Goal: Navigation & Orientation: Find specific page/section

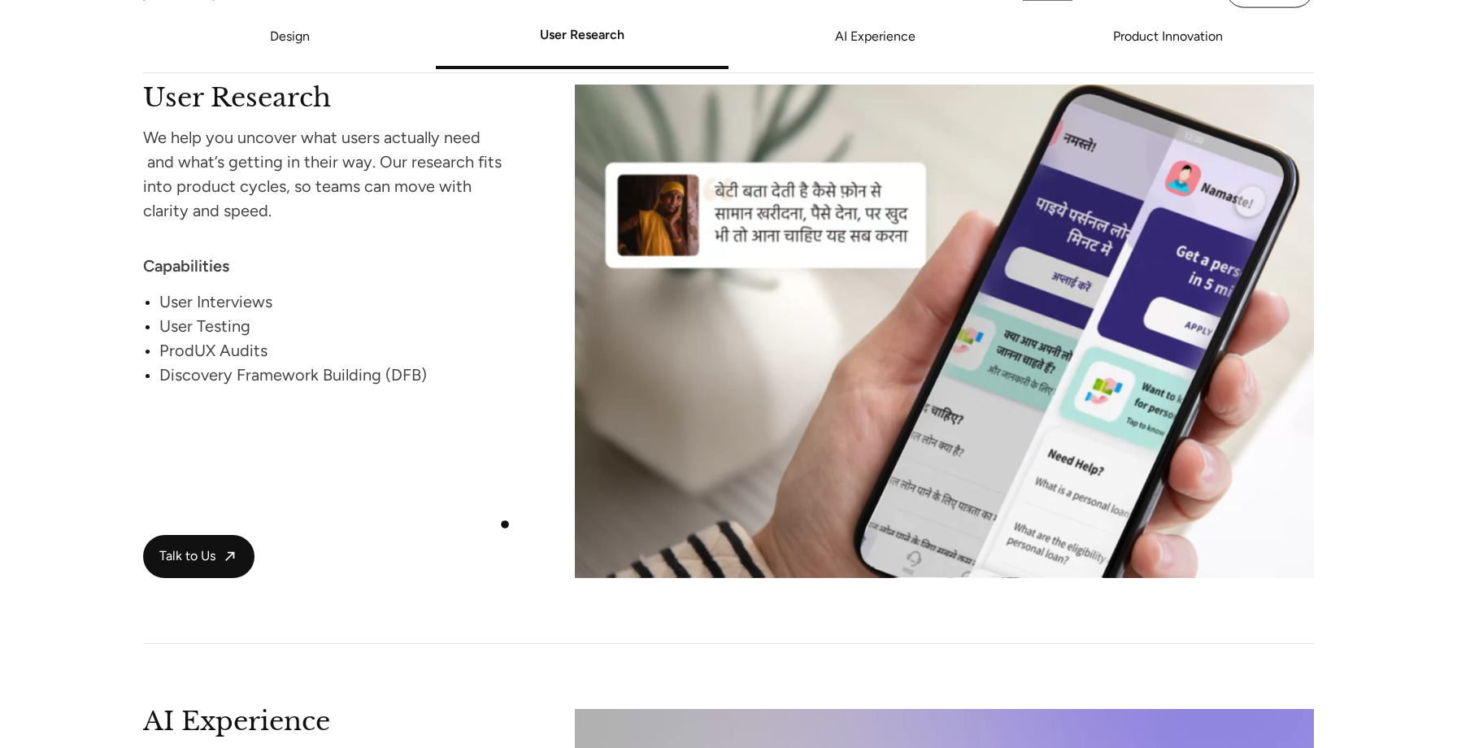
scroll to position [465, 0]
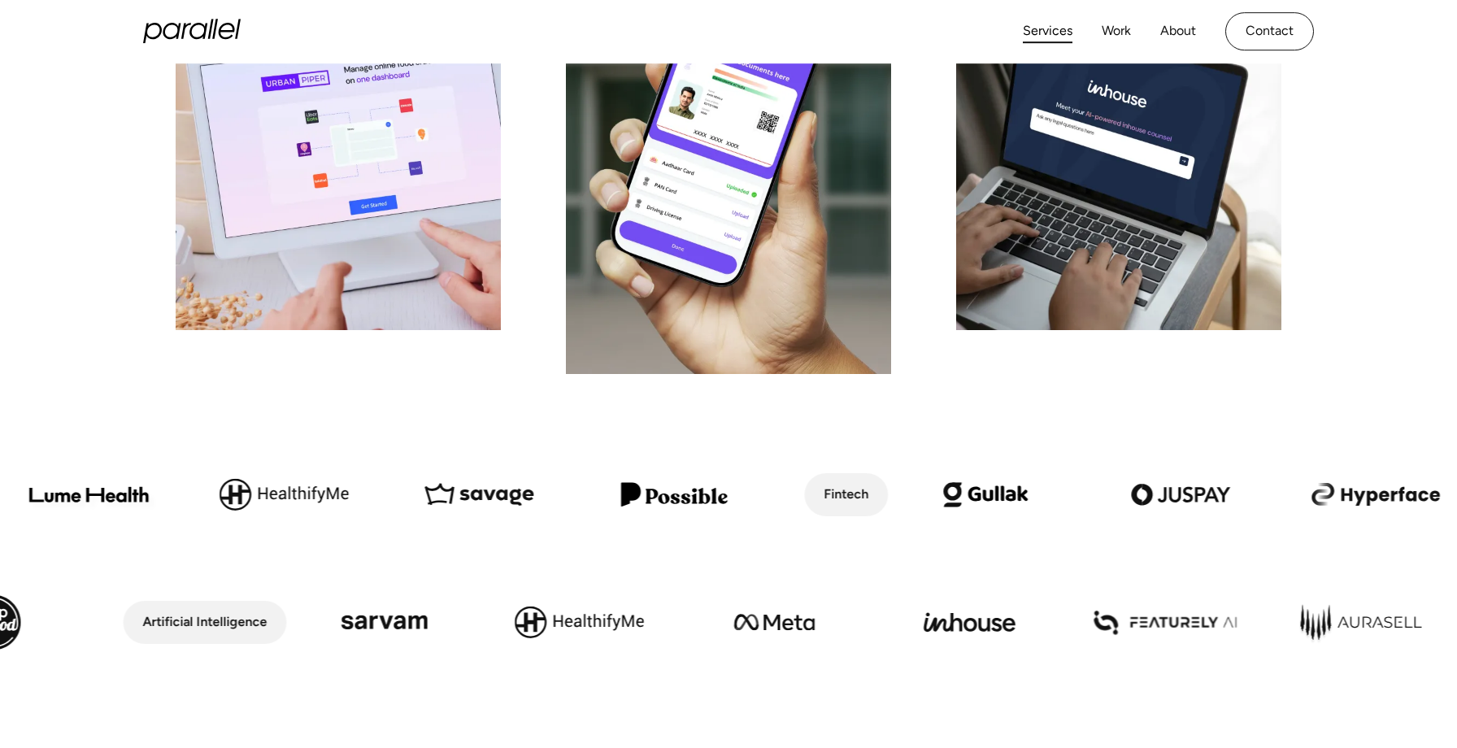
click at [184, 28] on icon "home" at bounding box center [186, 32] width 10 height 16
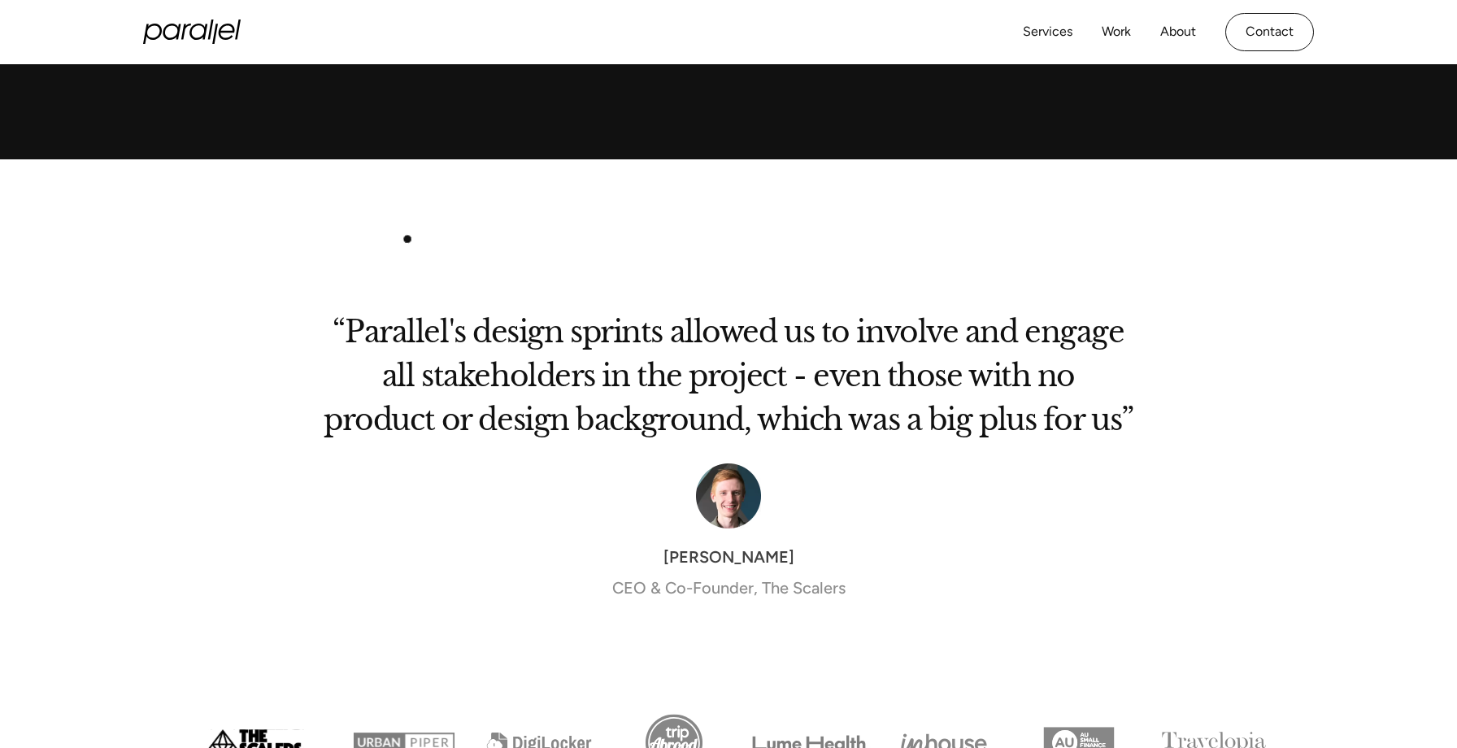
scroll to position [4205, 0]
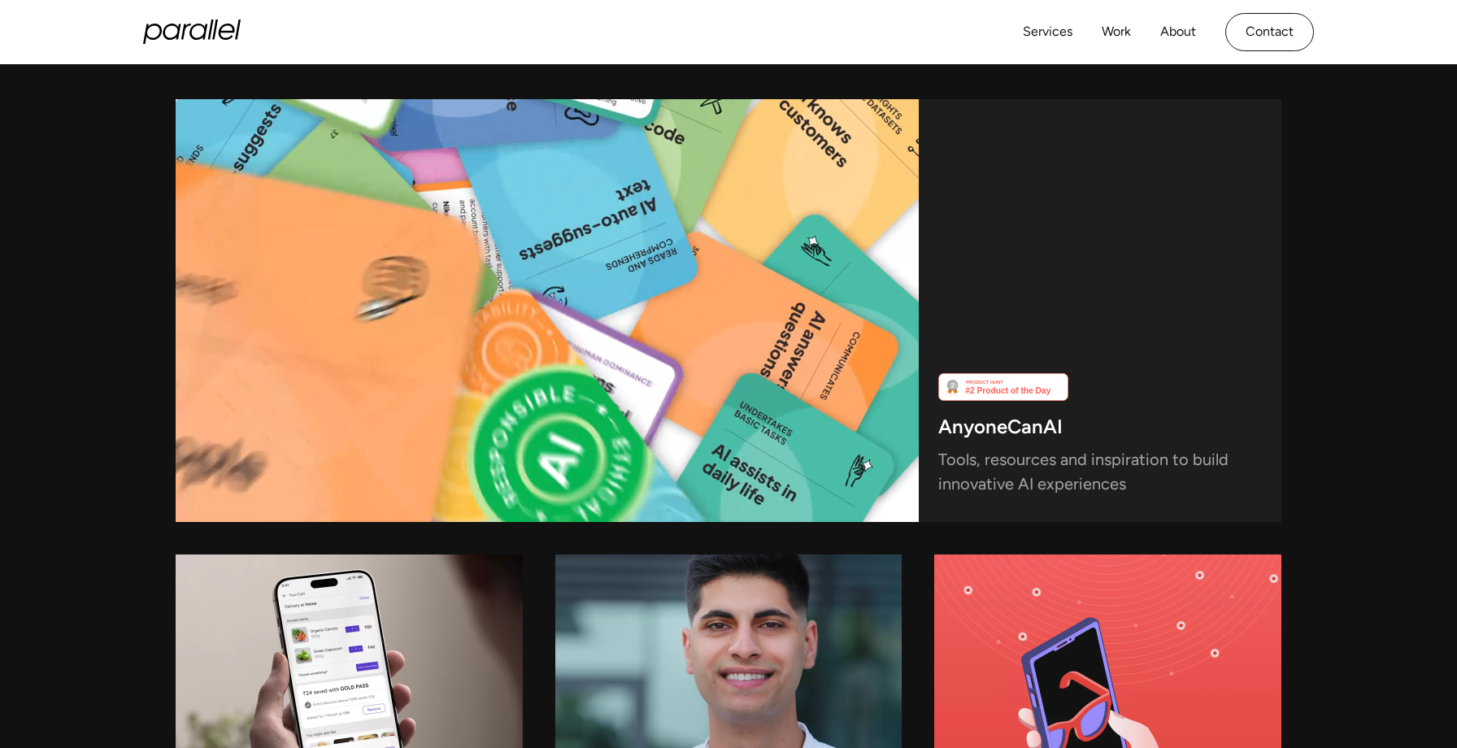
click at [169, 28] on icon "home" at bounding box center [192, 32] width 98 height 24
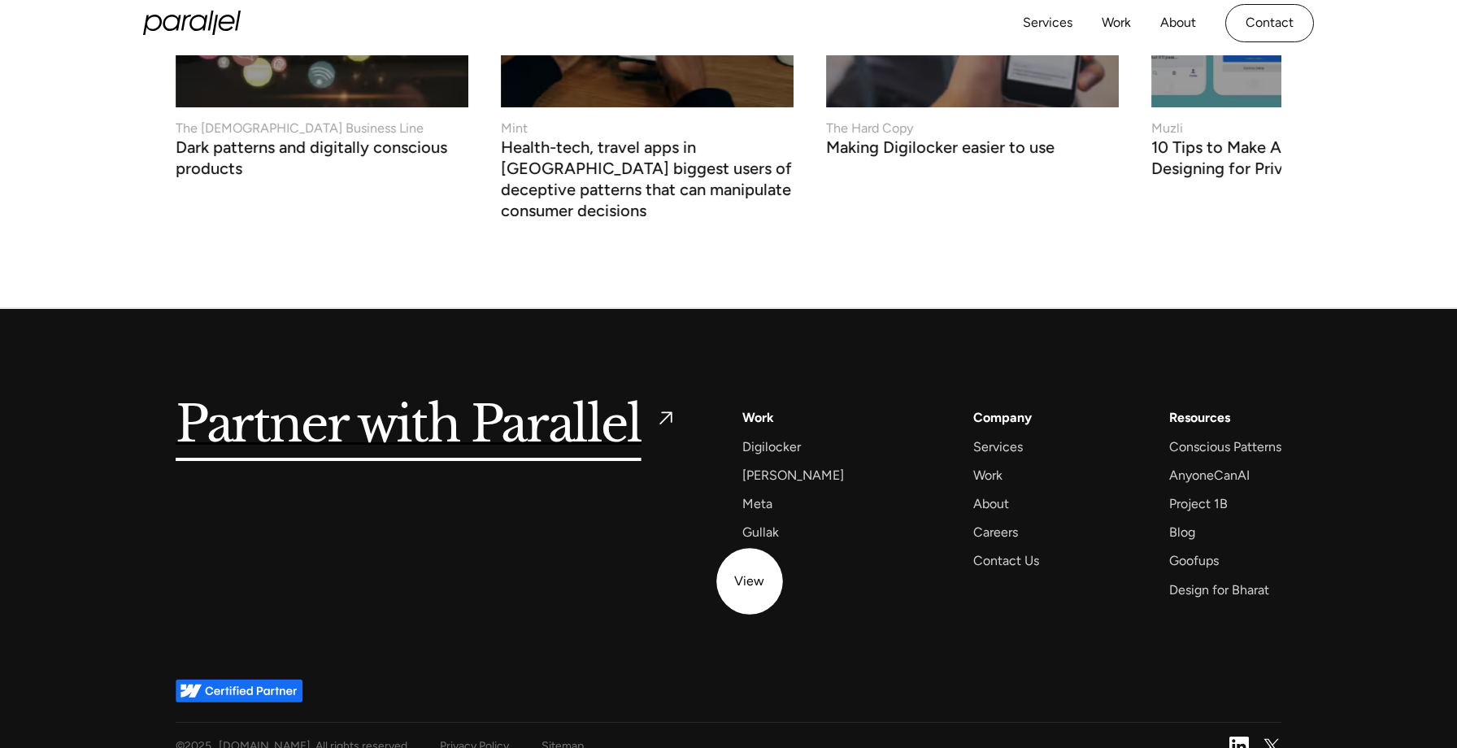
scroll to position [6241, 0]
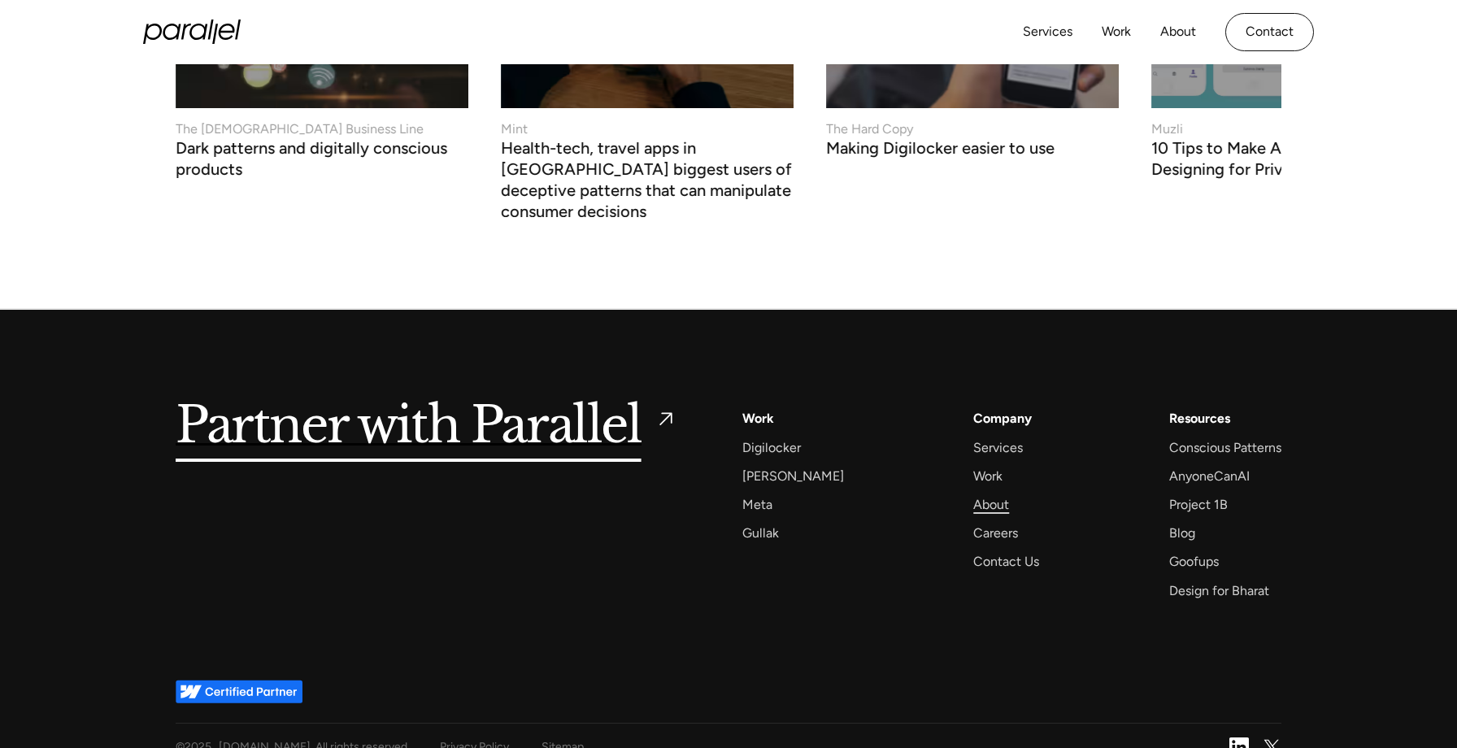
click at [984, 494] on div "About" at bounding box center [991, 505] width 36 height 22
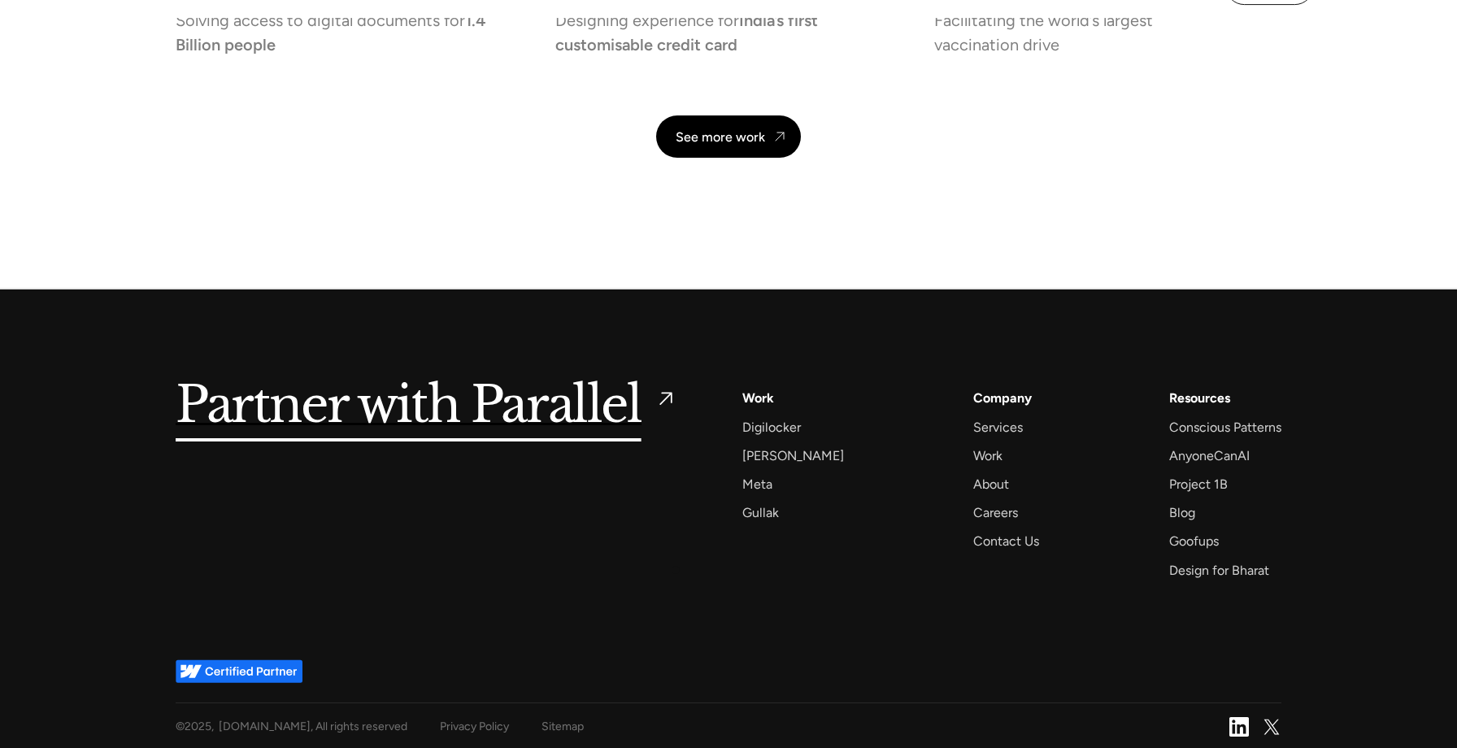
scroll to position [3885, 0]
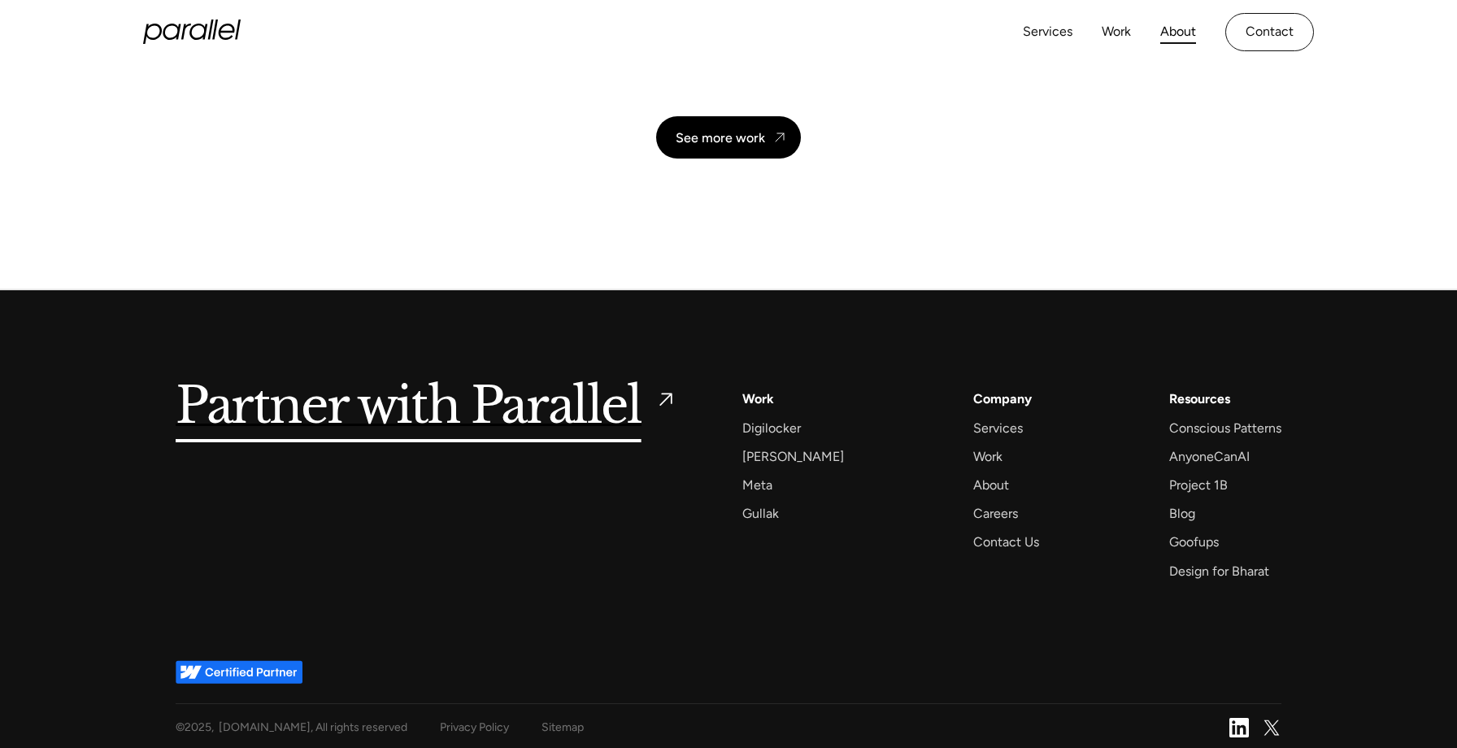
click at [224, 20] on icon "home" at bounding box center [192, 32] width 98 height 24
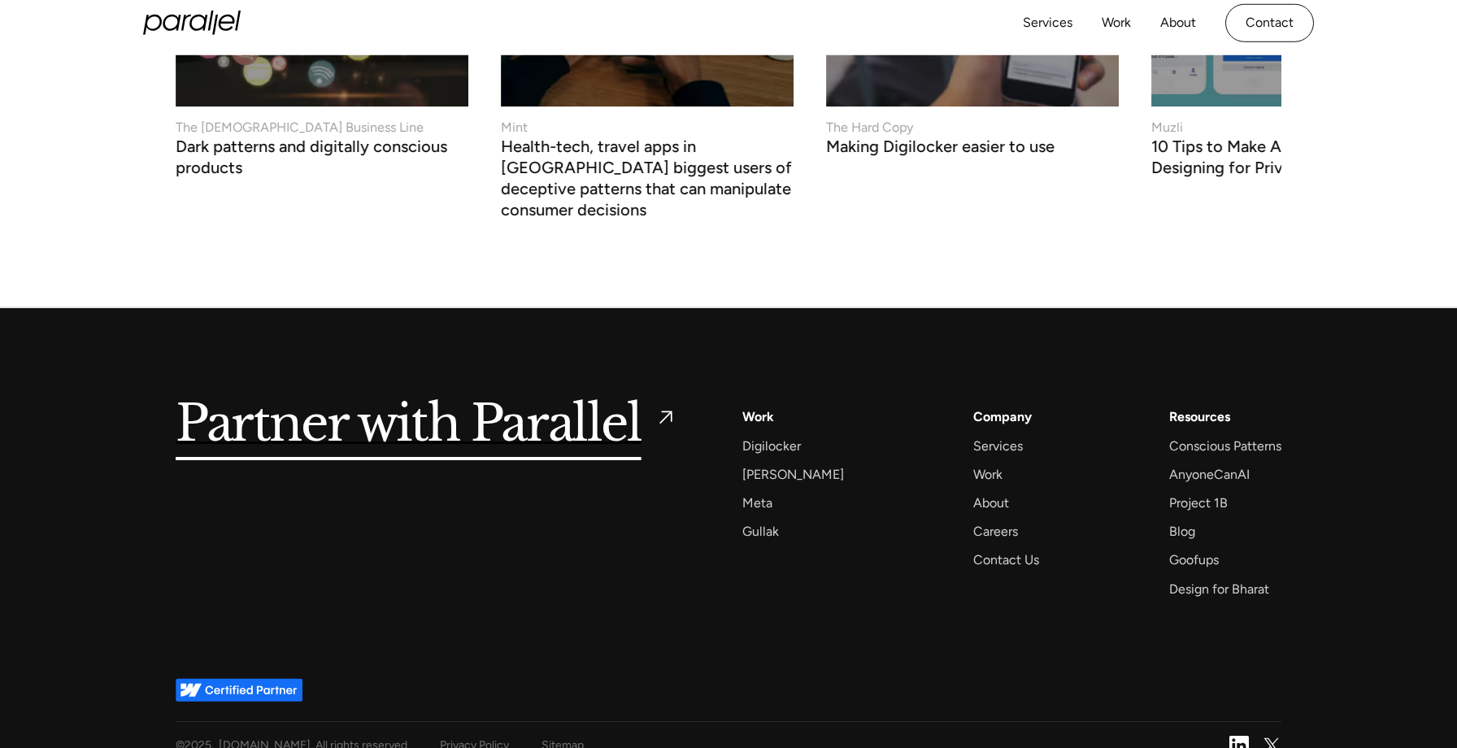
scroll to position [6241, 0]
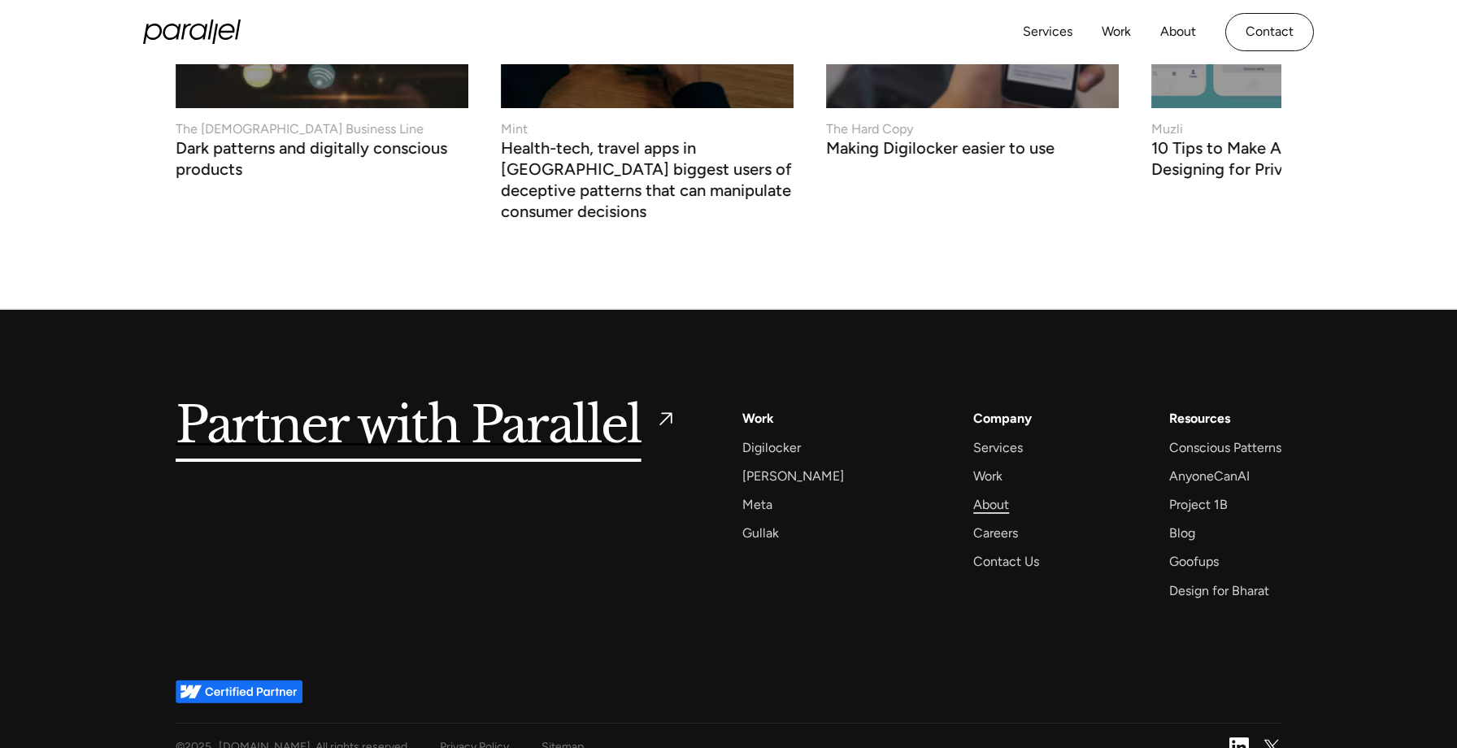
click at [977, 494] on div "About" at bounding box center [991, 505] width 36 height 22
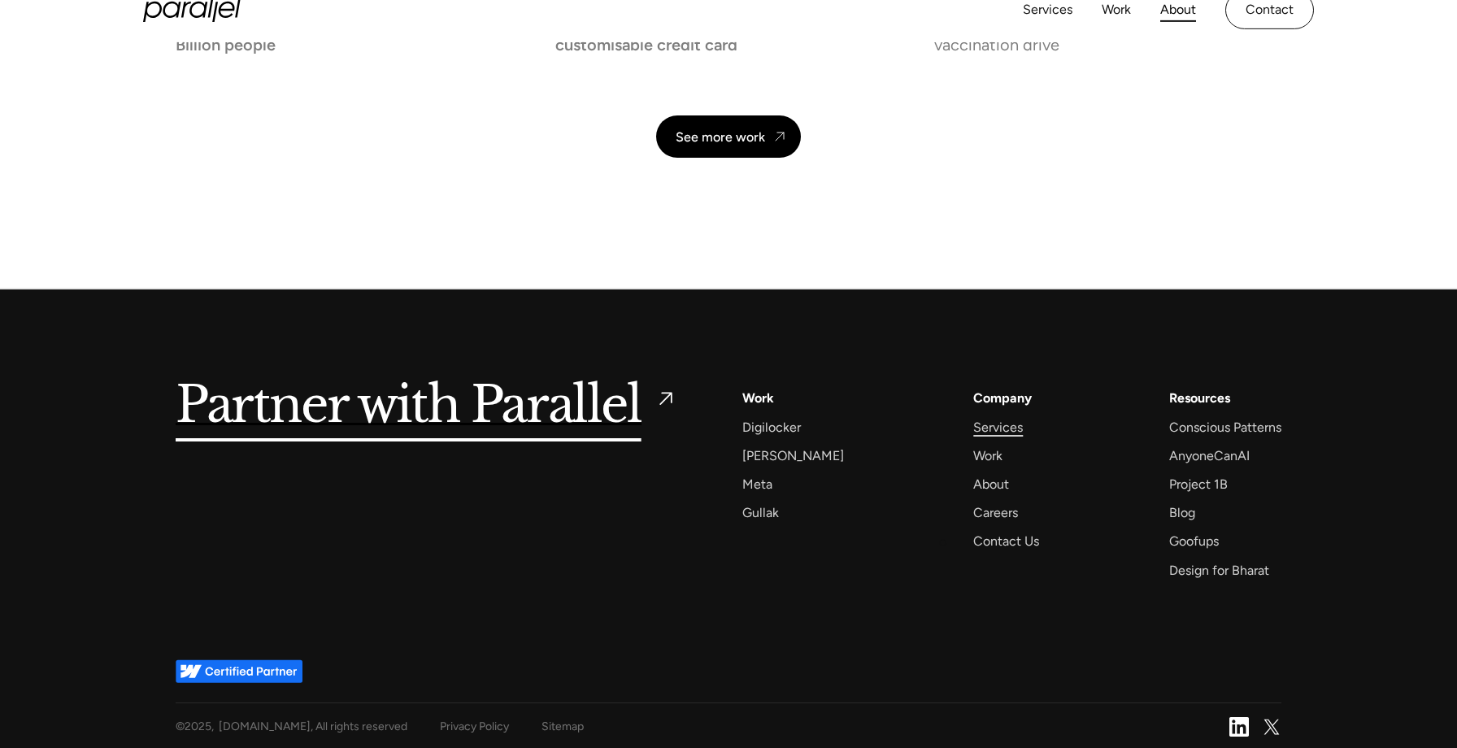
scroll to position [3885, 0]
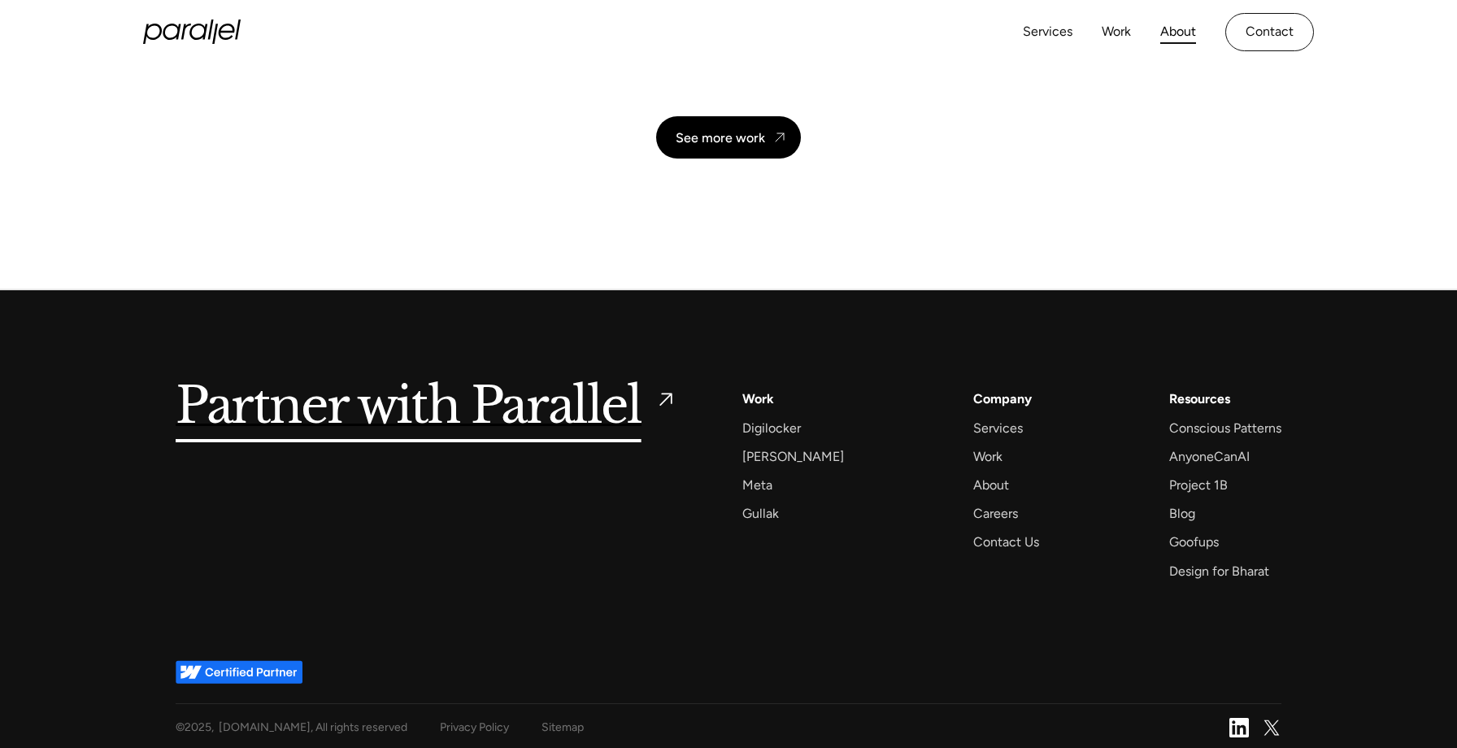
click at [987, 398] on div "Company" at bounding box center [1002, 399] width 59 height 22
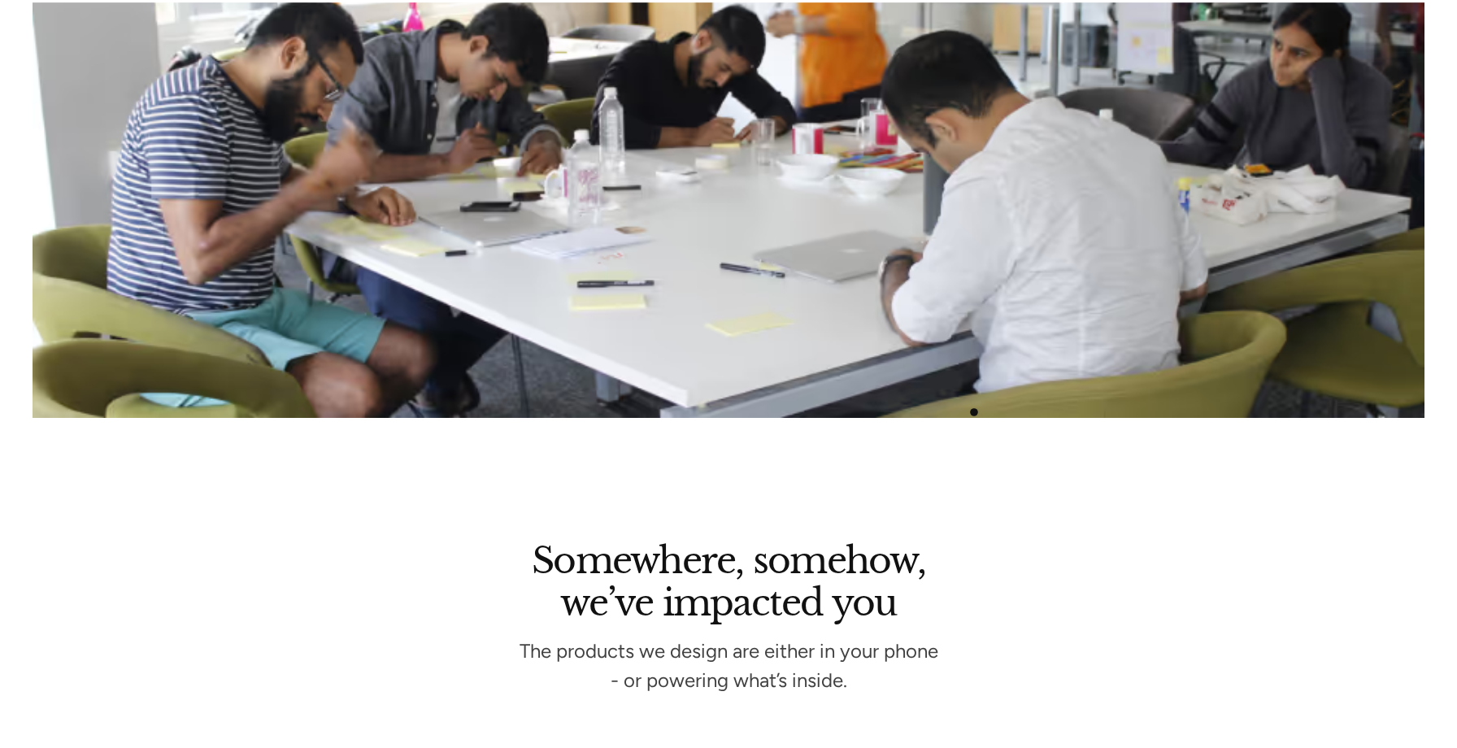
scroll to position [3497, 0]
